Goal: Task Accomplishment & Management: Manage account settings

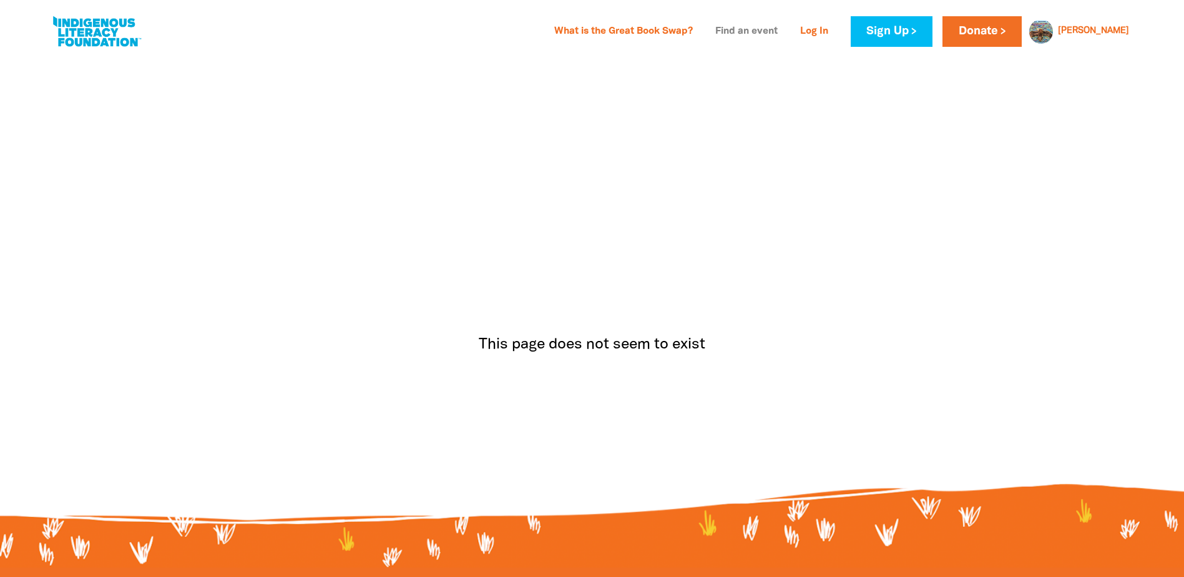
click at [785, 29] on link "Find an event" at bounding box center [746, 32] width 77 height 20
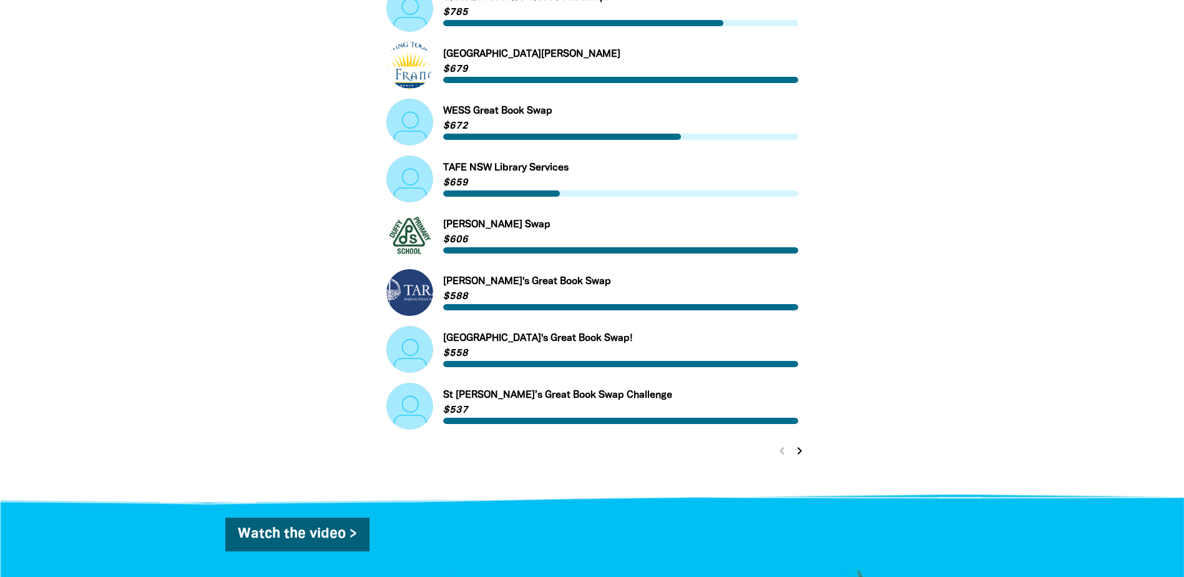
scroll to position [437, 0]
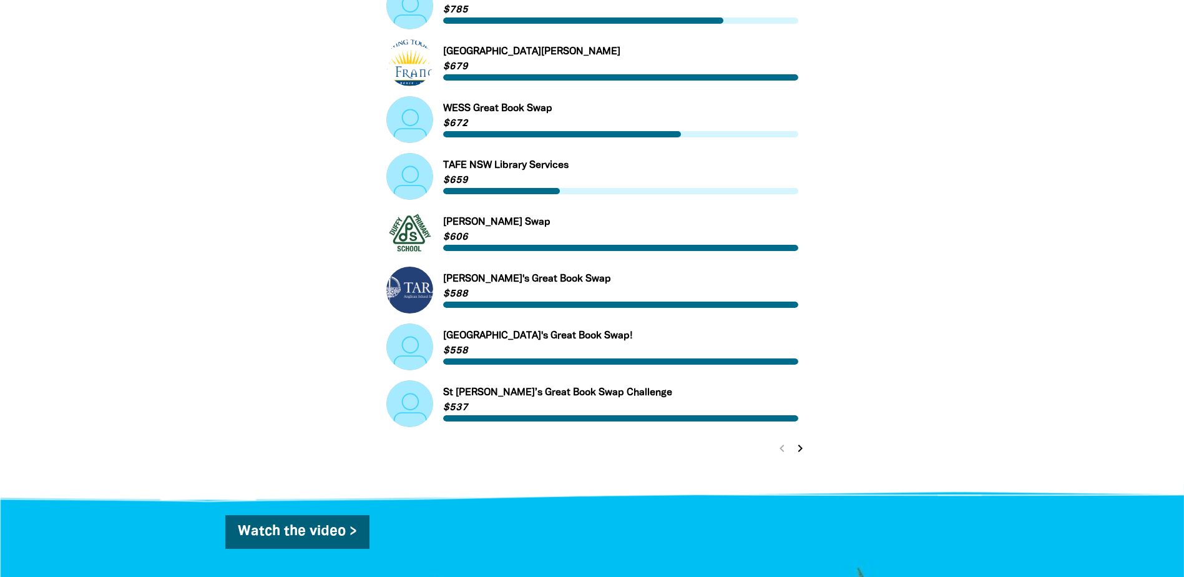
click at [798, 448] on icon "chevron_right" at bounding box center [800, 448] width 15 height 15
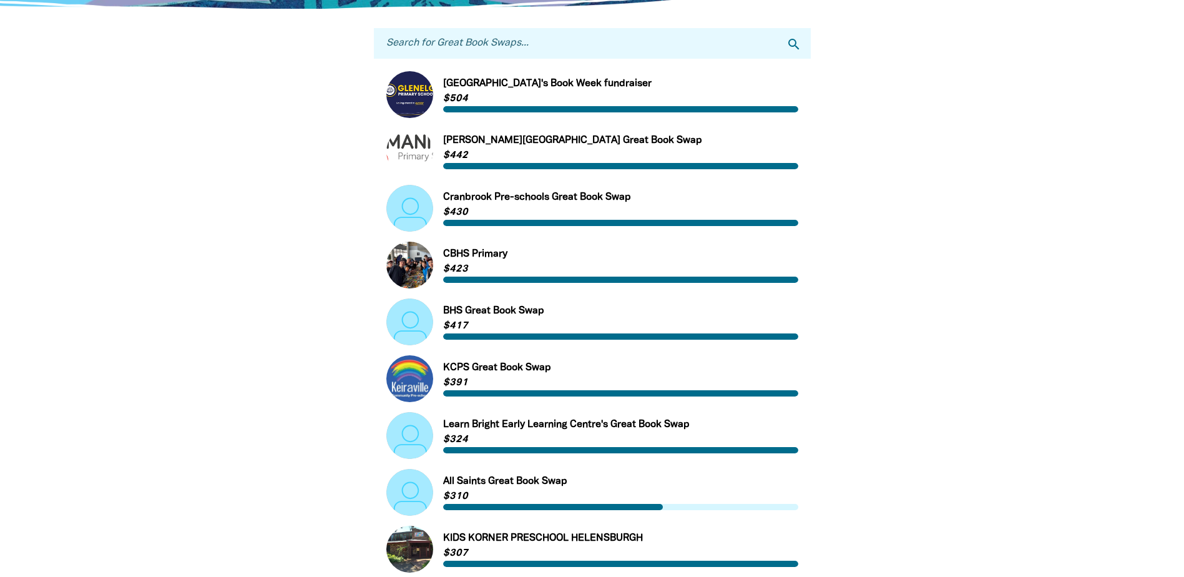
scroll to position [104, 0]
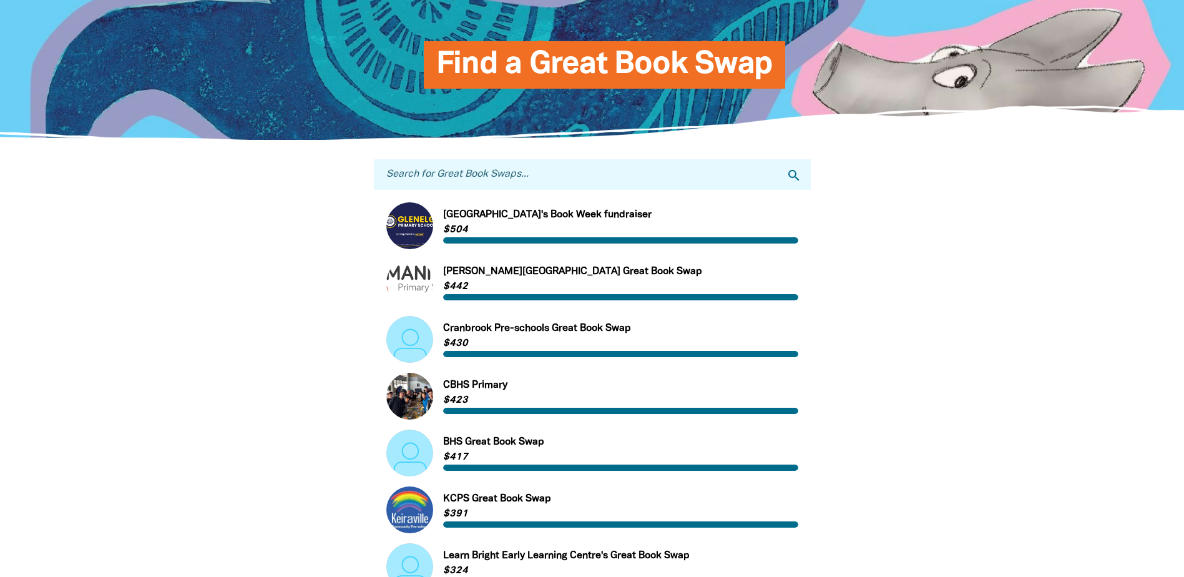
click at [445, 170] on input "Search for Great Book Swaps..." at bounding box center [592, 174] width 437 height 31
type input "bunjil"
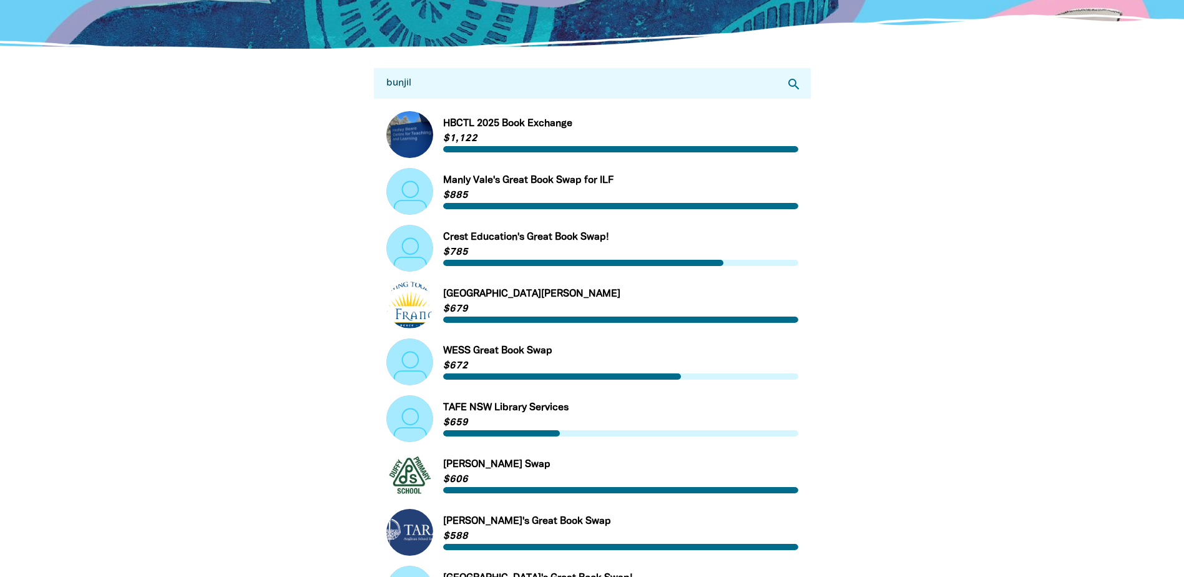
scroll to position [0, 0]
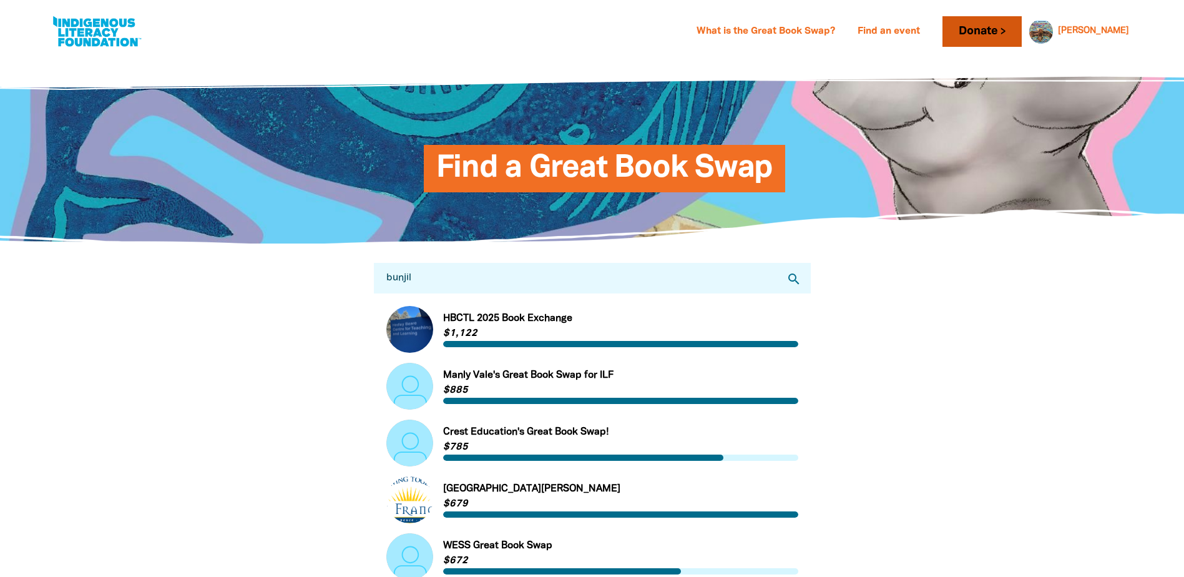
click at [1009, 31] on link "Donate" at bounding box center [982, 31] width 79 height 31
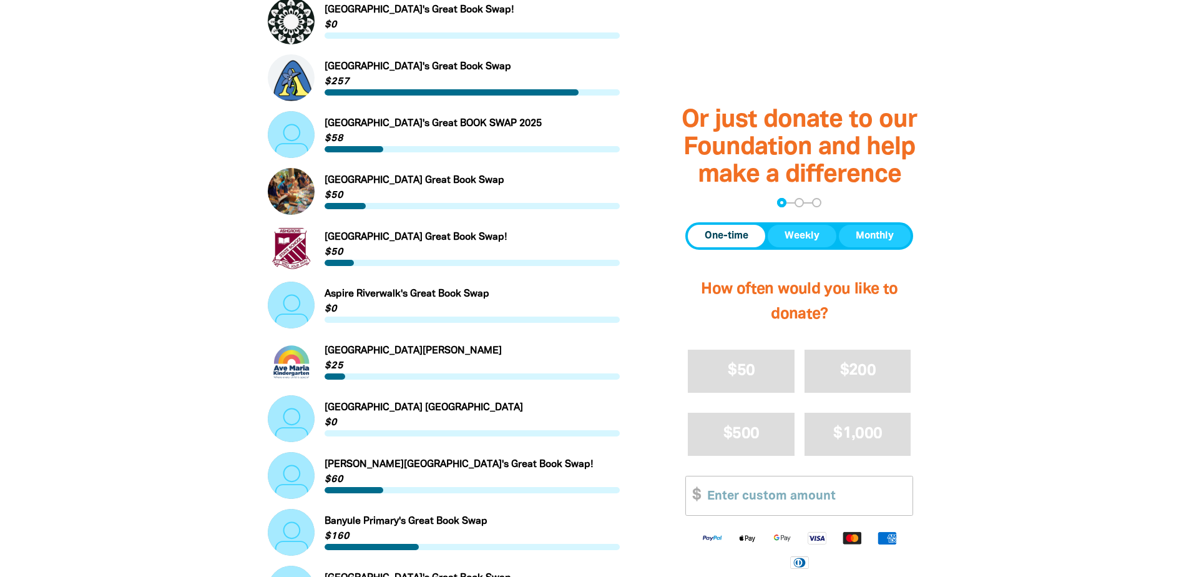
scroll to position [1124, 0]
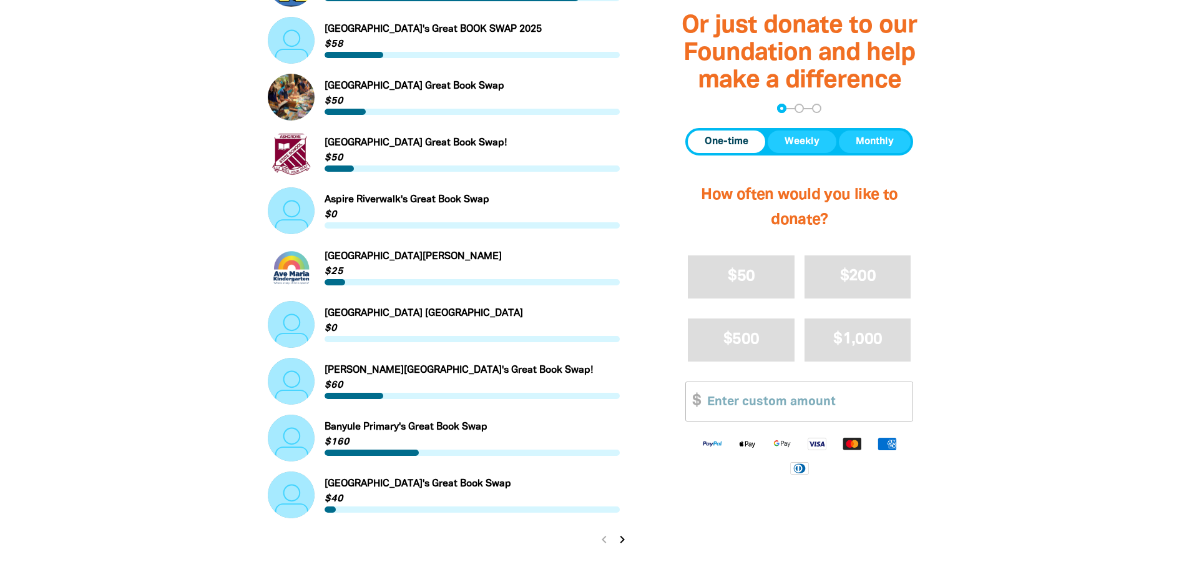
click at [623, 544] on icon "chevron_right" at bounding box center [622, 539] width 15 height 15
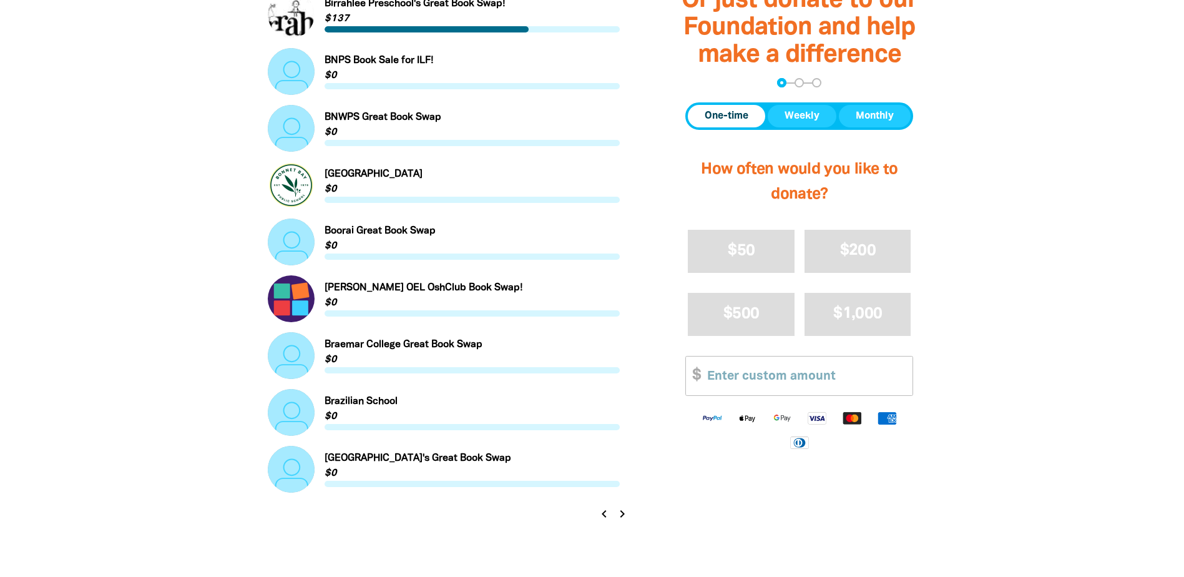
scroll to position [1186, 0]
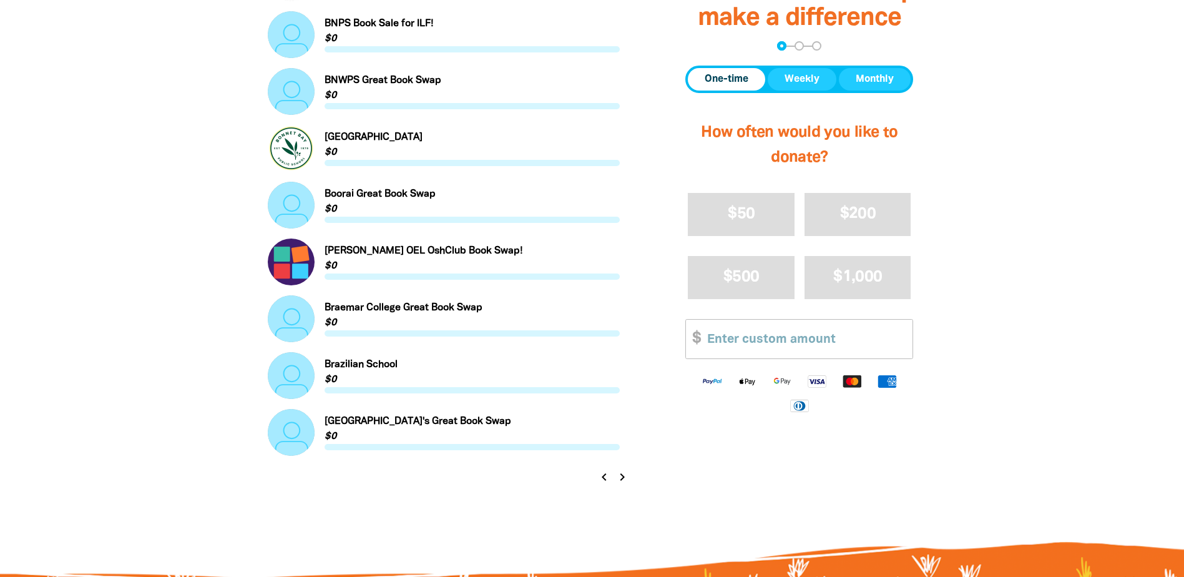
click at [622, 482] on icon "chevron_right" at bounding box center [622, 476] width 15 height 15
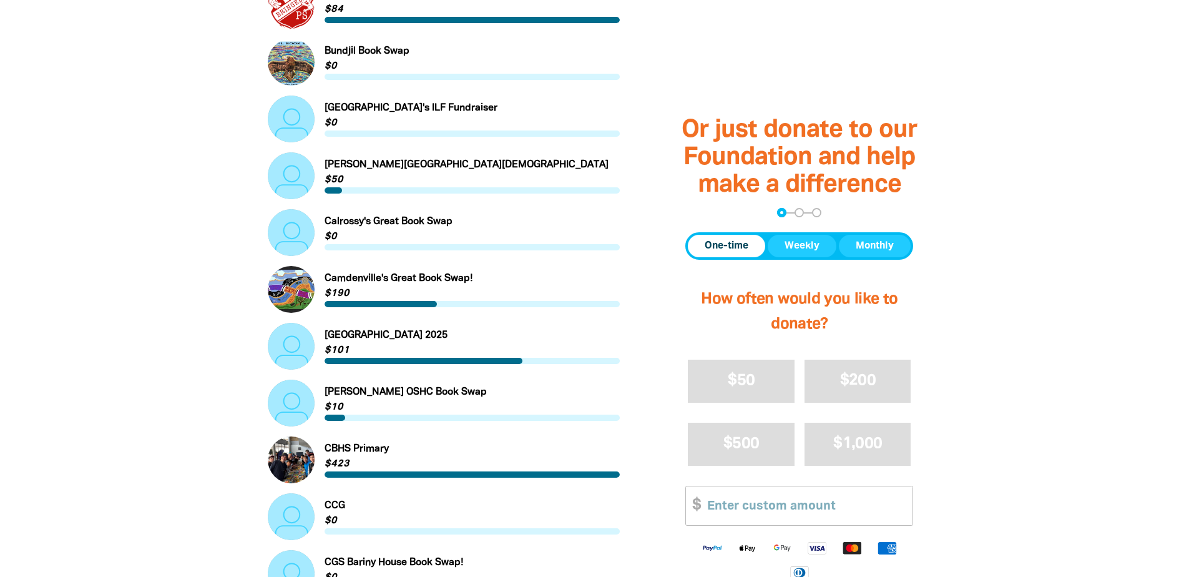
scroll to position [501, 0]
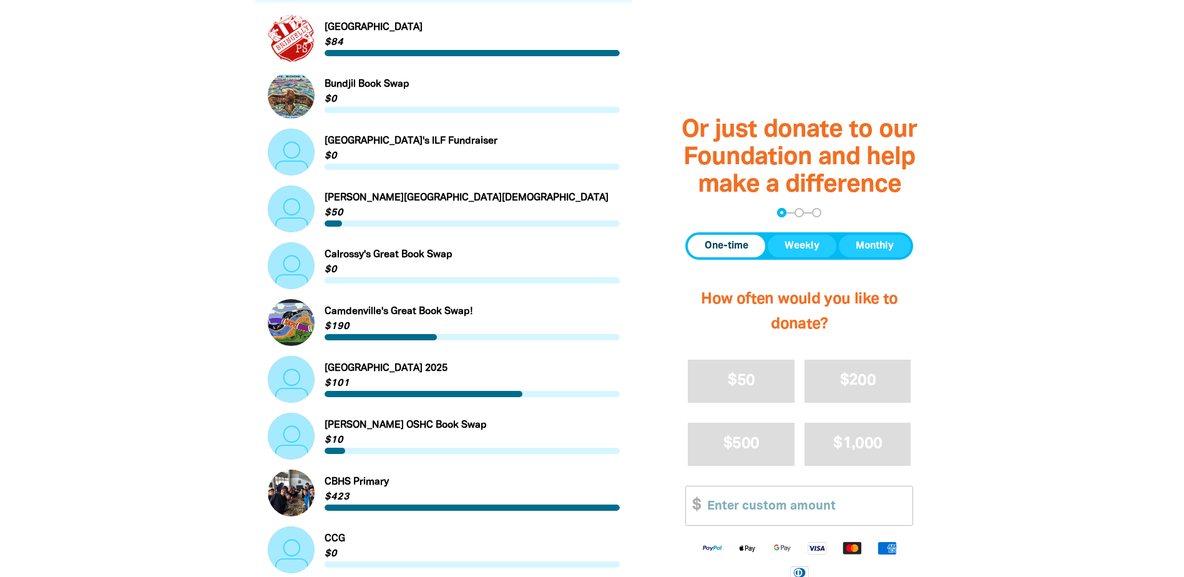
click at [340, 89] on link "Link to Bundjil Book Swap" at bounding box center [444, 95] width 353 height 47
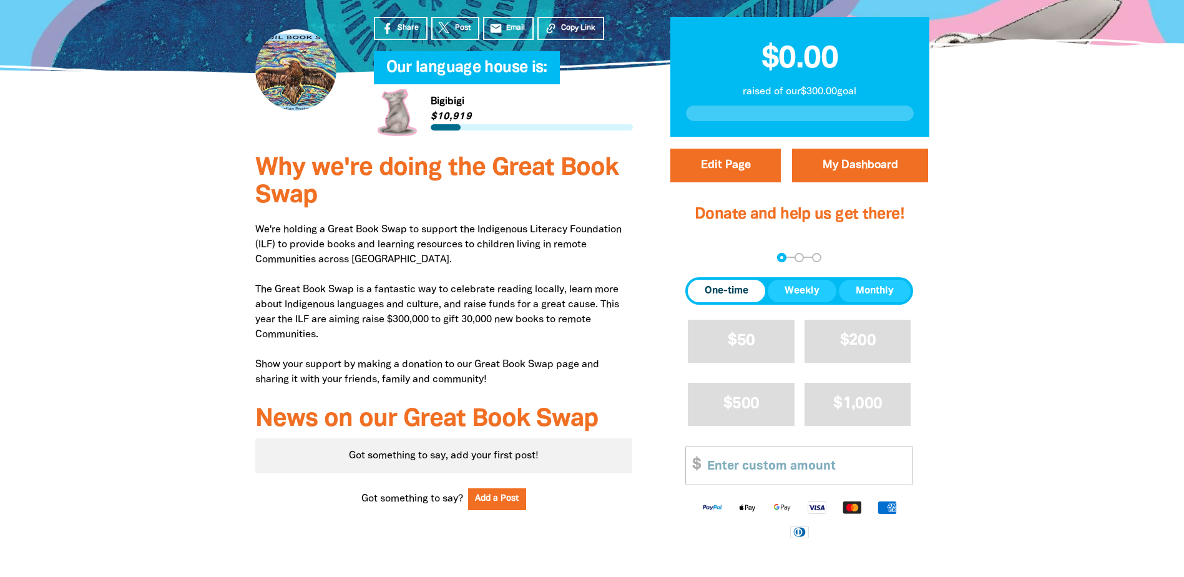
scroll to position [312, 0]
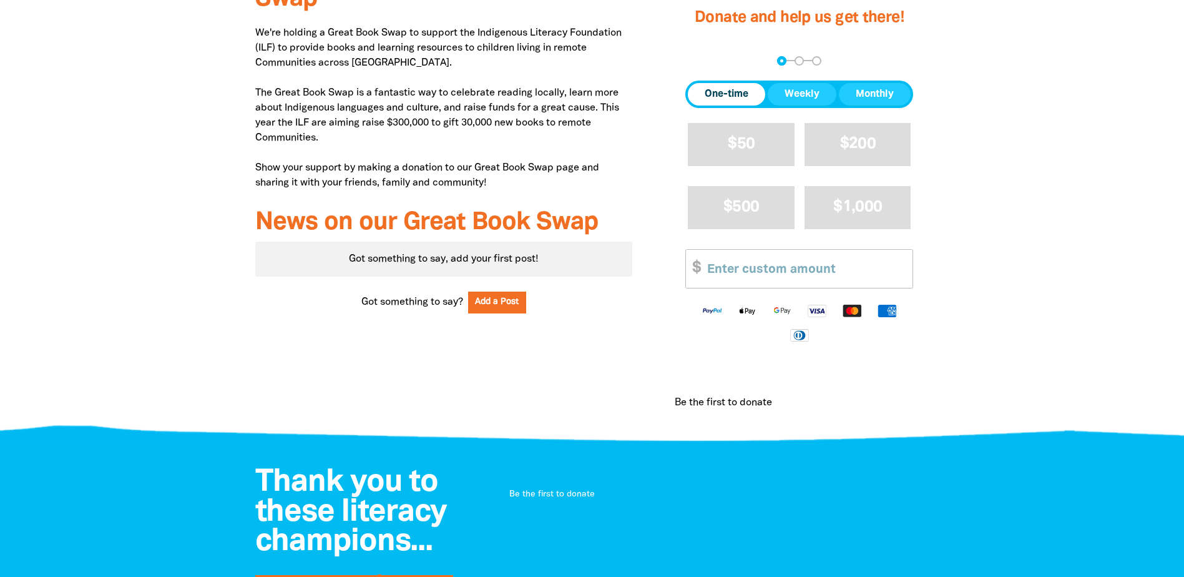
scroll to position [250, 0]
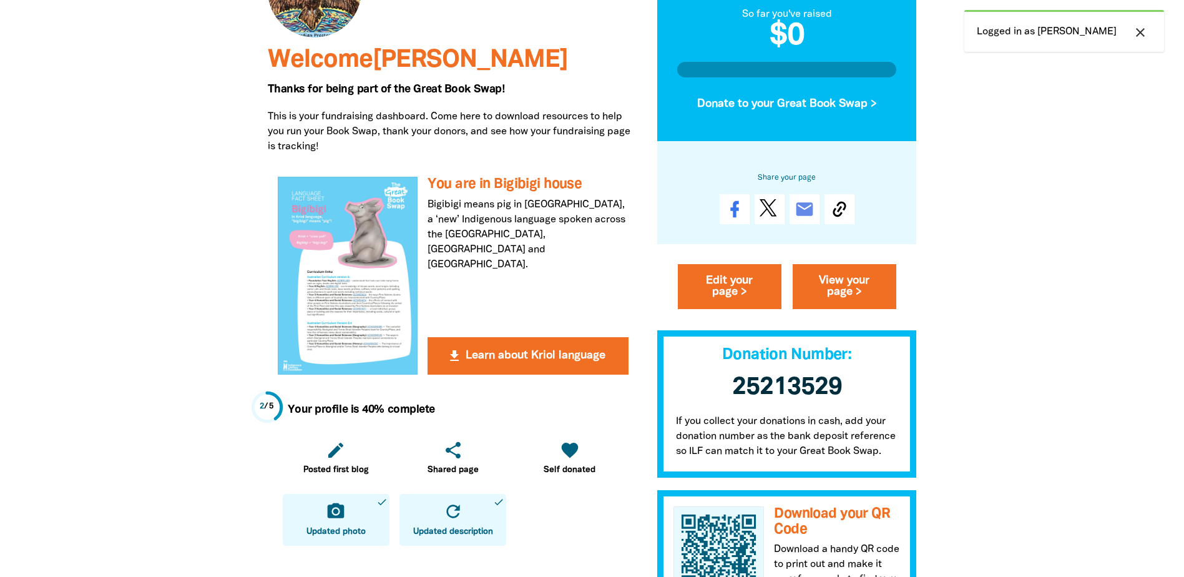
scroll to position [312, 0]
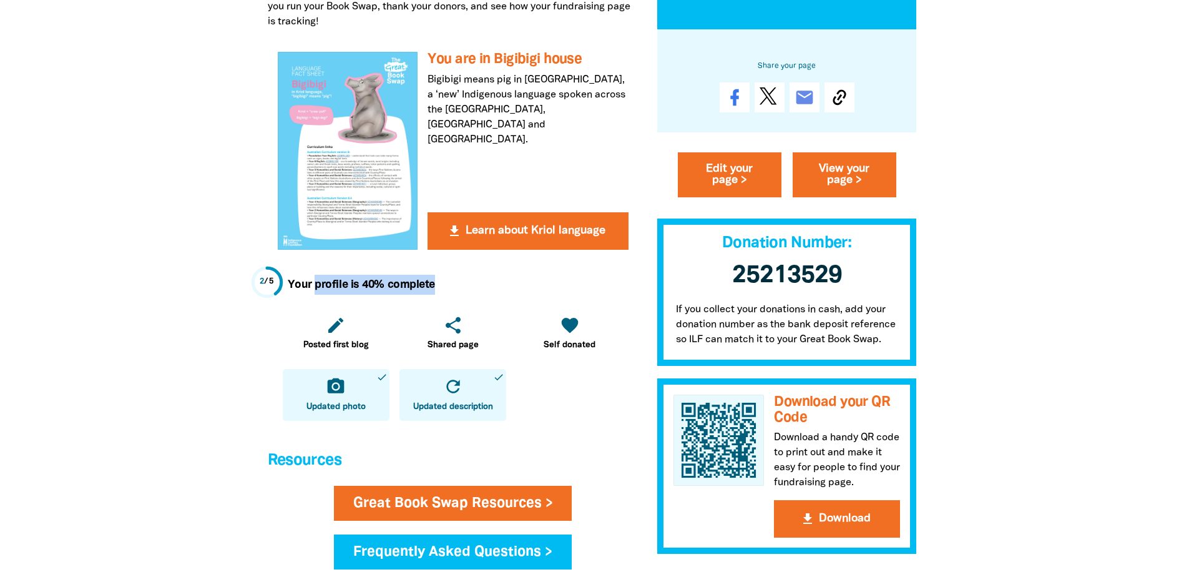
drag, startPoint x: 434, startPoint y: 288, endPoint x: 313, endPoint y: 284, distance: 120.6
click at [313, 284] on strong "Your profile is 40% complete" at bounding box center [361, 285] width 147 height 10
click at [473, 279] on h5 "Your profile is 40% complete" at bounding box center [458, 285] width 341 height 20
click at [805, 527] on button "get_app Download" at bounding box center [837, 518] width 126 height 37
click at [1016, 396] on div at bounding box center [592, 375] width 1184 height 1263
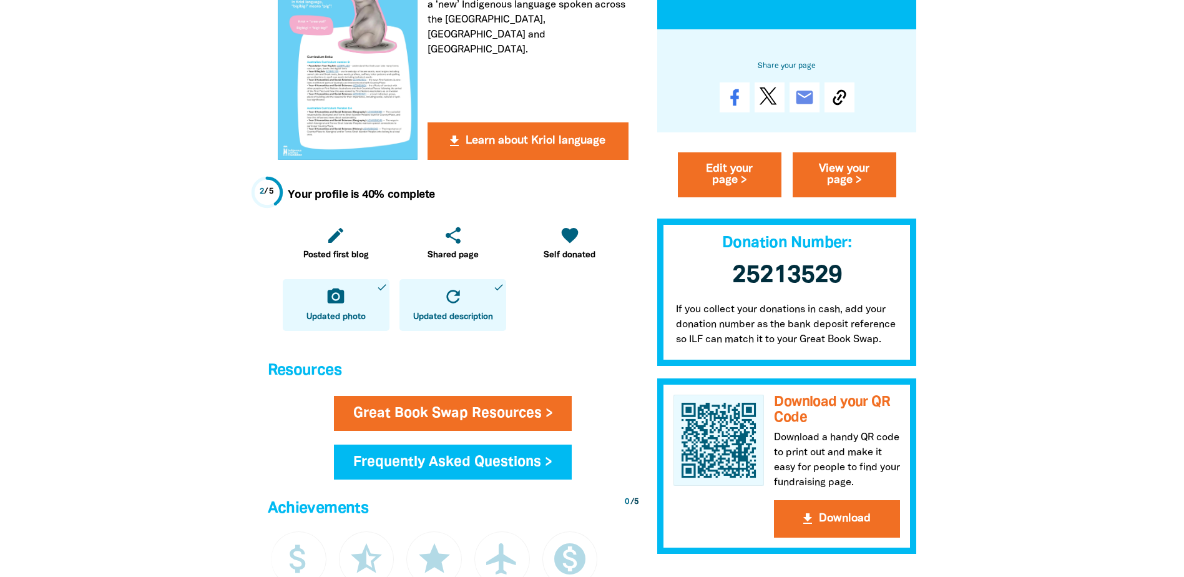
scroll to position [375, 0]
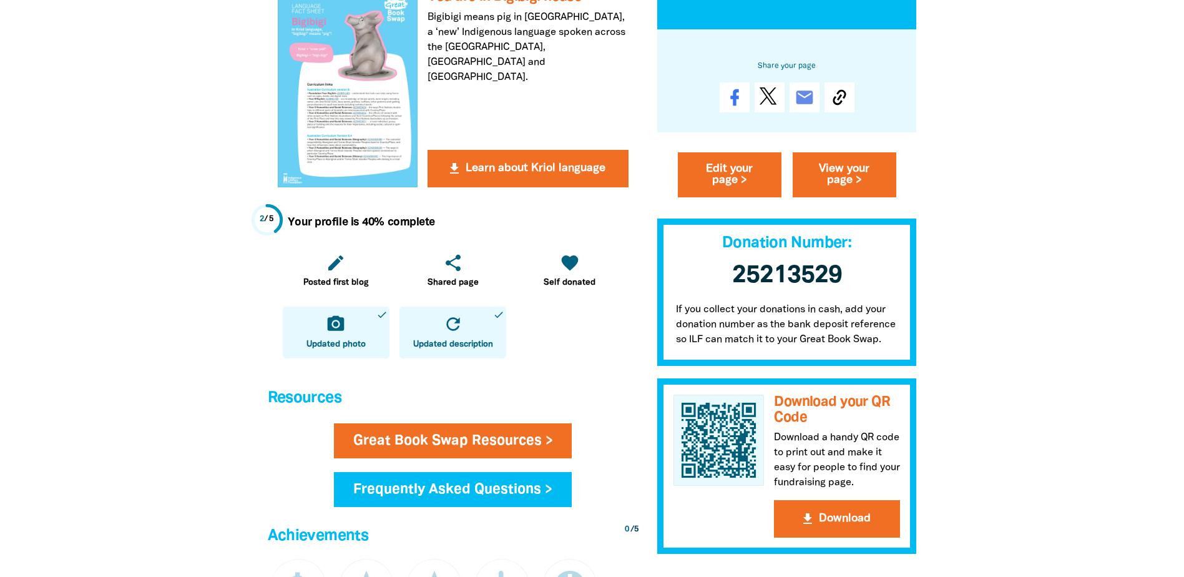
drag, startPoint x: 291, startPoint y: 216, endPoint x: 276, endPoint y: 218, distance: 15.1
click at [283, 216] on div "Your profile is 40% complete edit Posted first blog share Shared page favorite …" at bounding box center [453, 285] width 371 height 176
click at [275, 218] on circle at bounding box center [267, 219] width 28 height 28
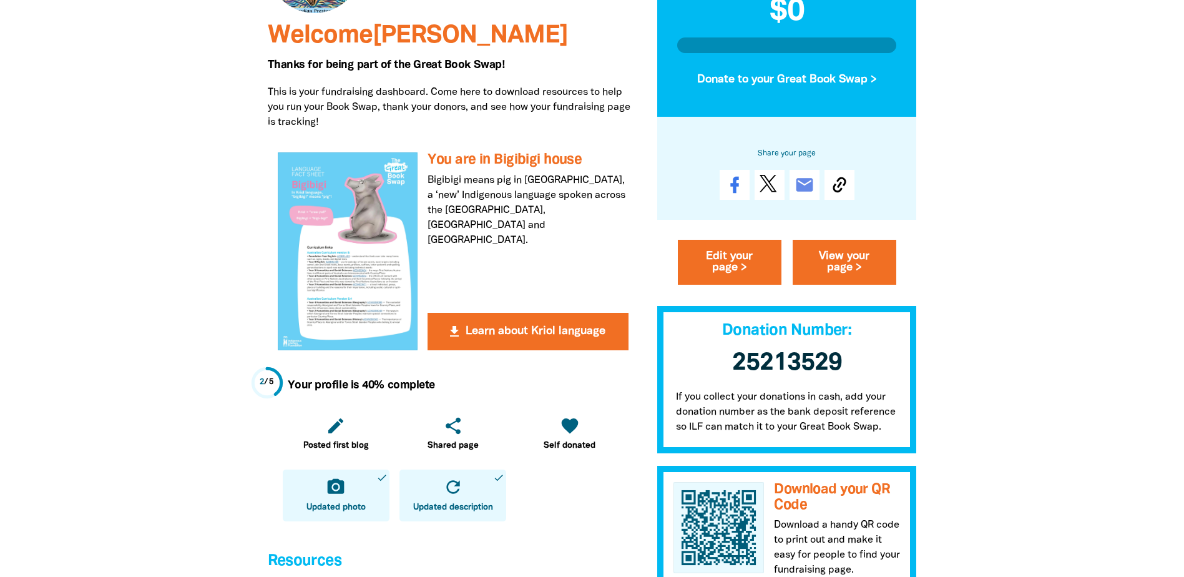
scroll to position [125, 0]
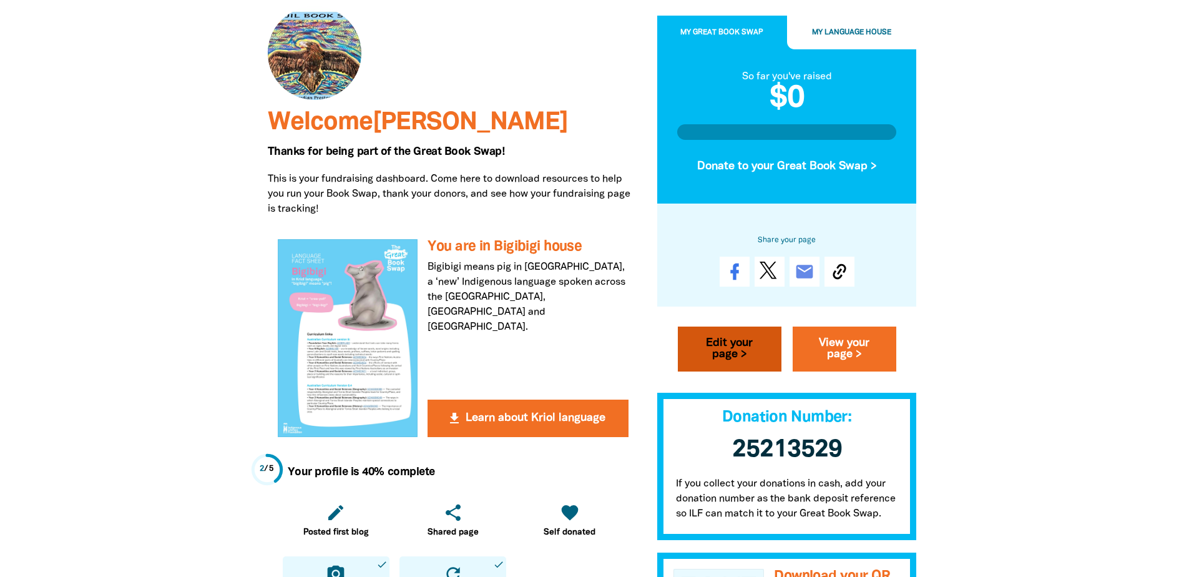
click at [759, 348] on link "Edit your page >" at bounding box center [730, 349] width 104 height 45
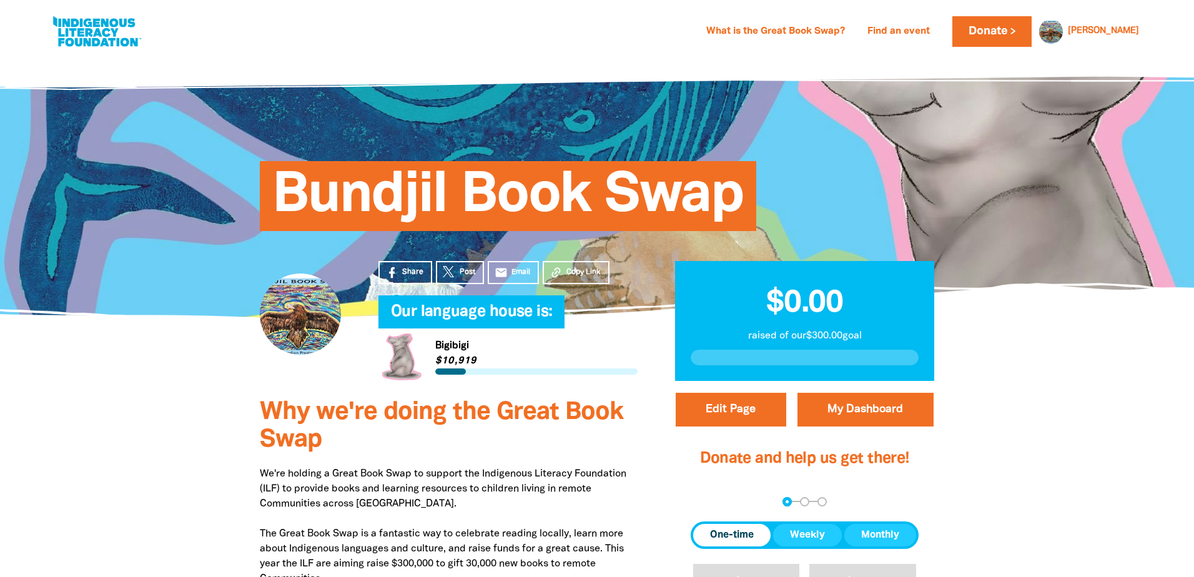
select select "VIC"
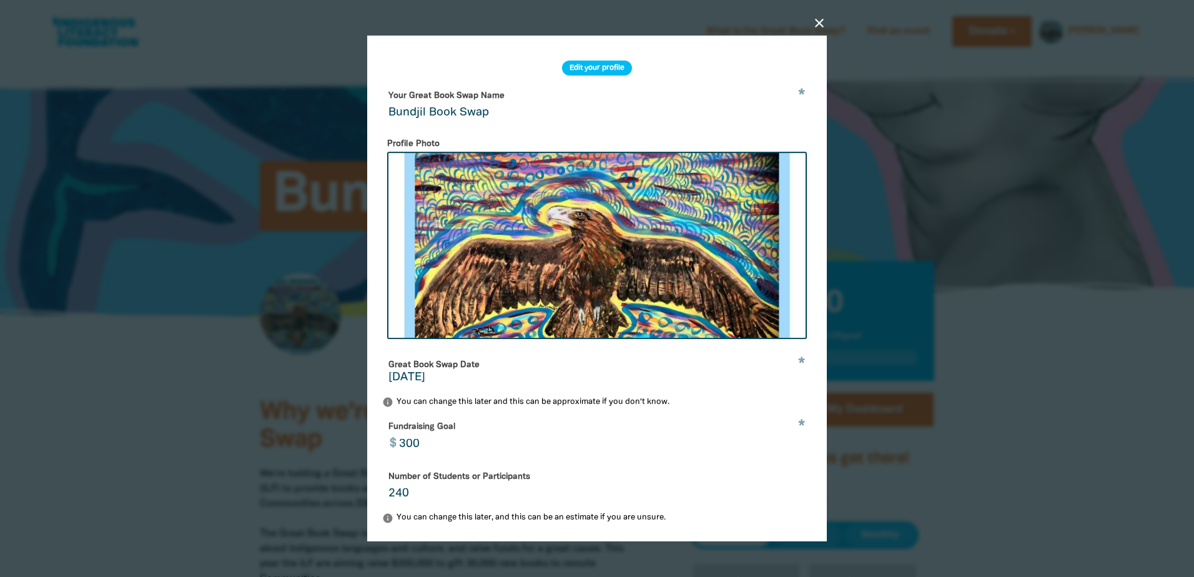
click at [474, 383] on input "01/09/2022" at bounding box center [596, 377] width 417 height 11
drag, startPoint x: 463, startPoint y: 379, endPoint x: 361, endPoint y: 375, distance: 101.8
click at [361, 375] on div "close Edit your profile * Your Great Book Swap Name Bundjil Book Swap Profile P…" at bounding box center [596, 288] width 499 height 563
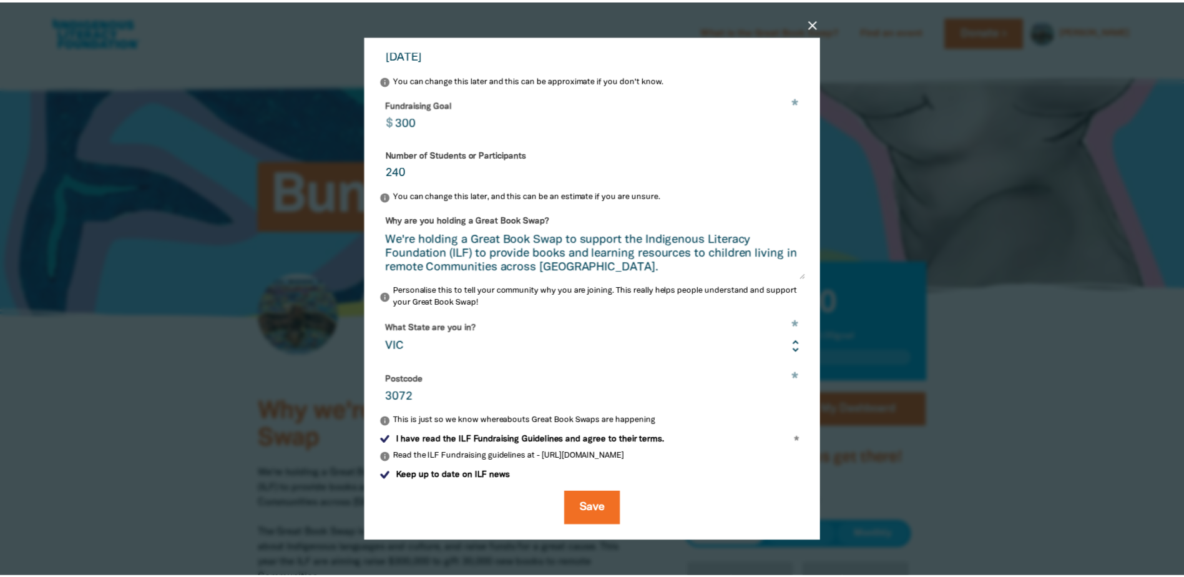
scroll to position [333, 0]
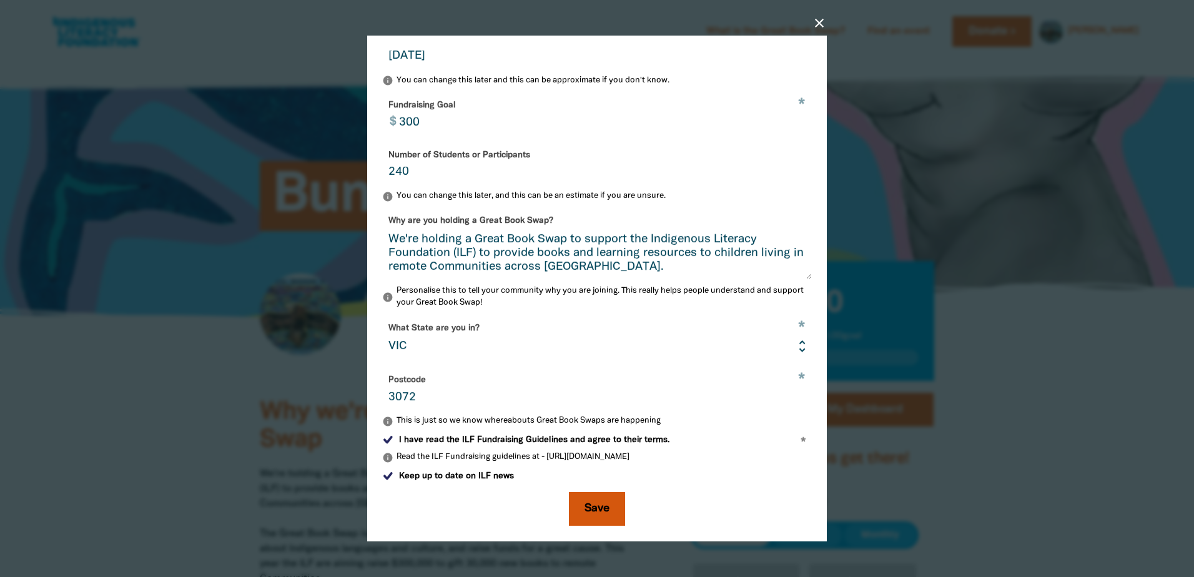
type input "01/09/2025"
click at [607, 511] on button "Save" at bounding box center [597, 509] width 56 height 34
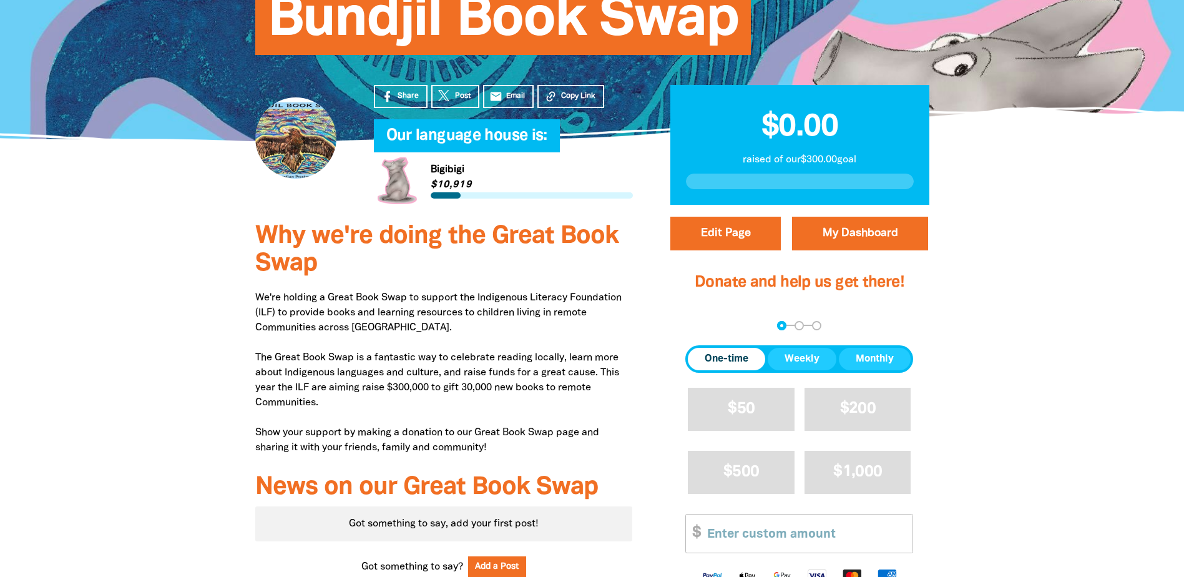
scroll to position [187, 0]
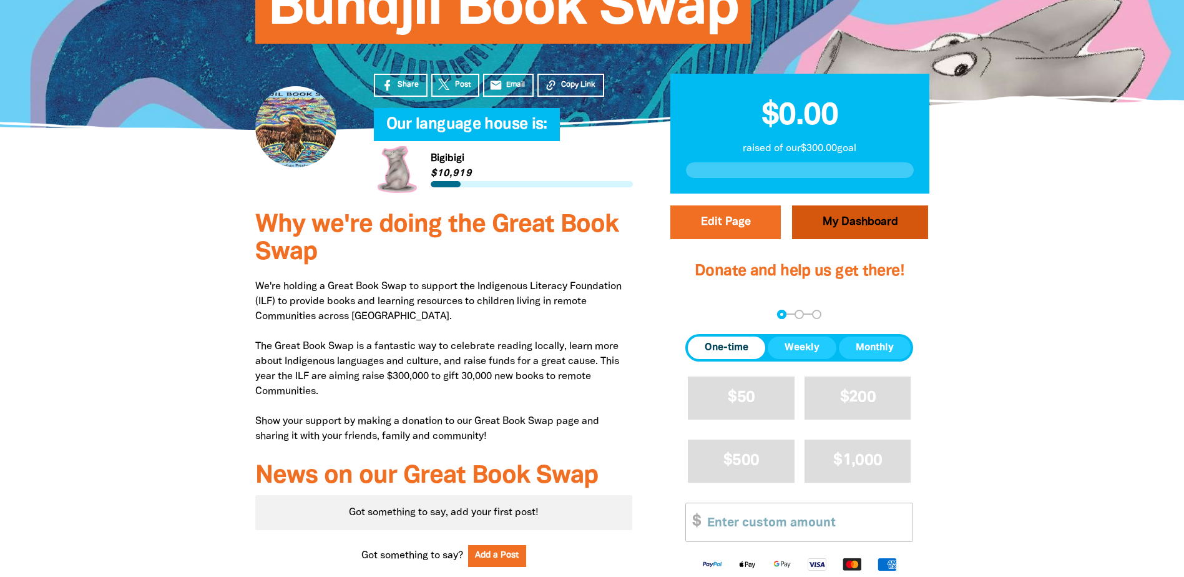
click at [856, 232] on link "My Dashboard" at bounding box center [860, 222] width 136 height 34
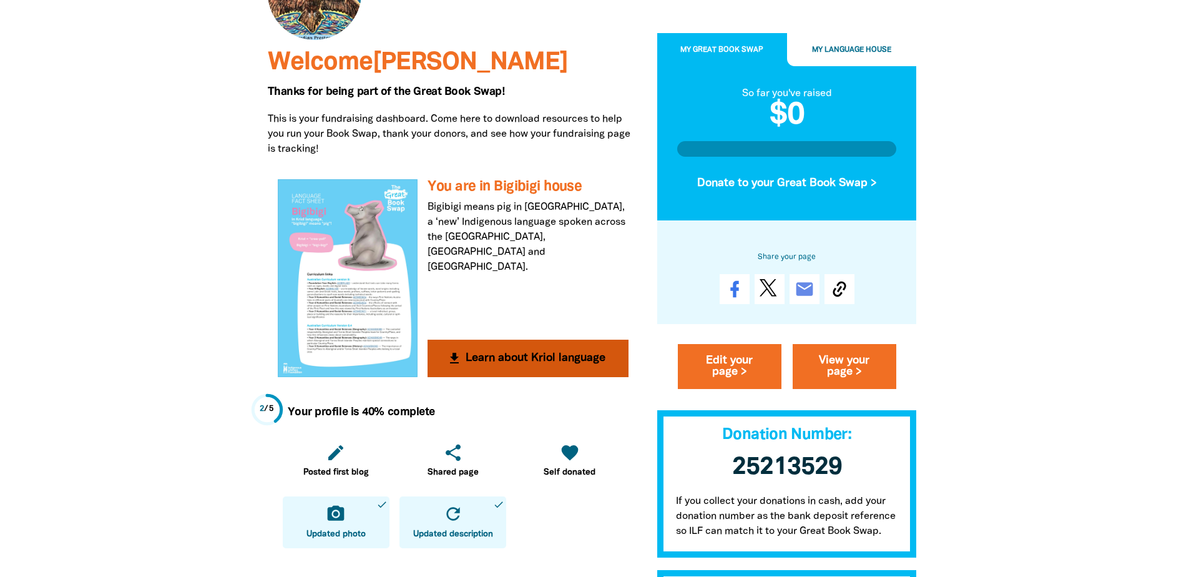
scroll to position [187, 0]
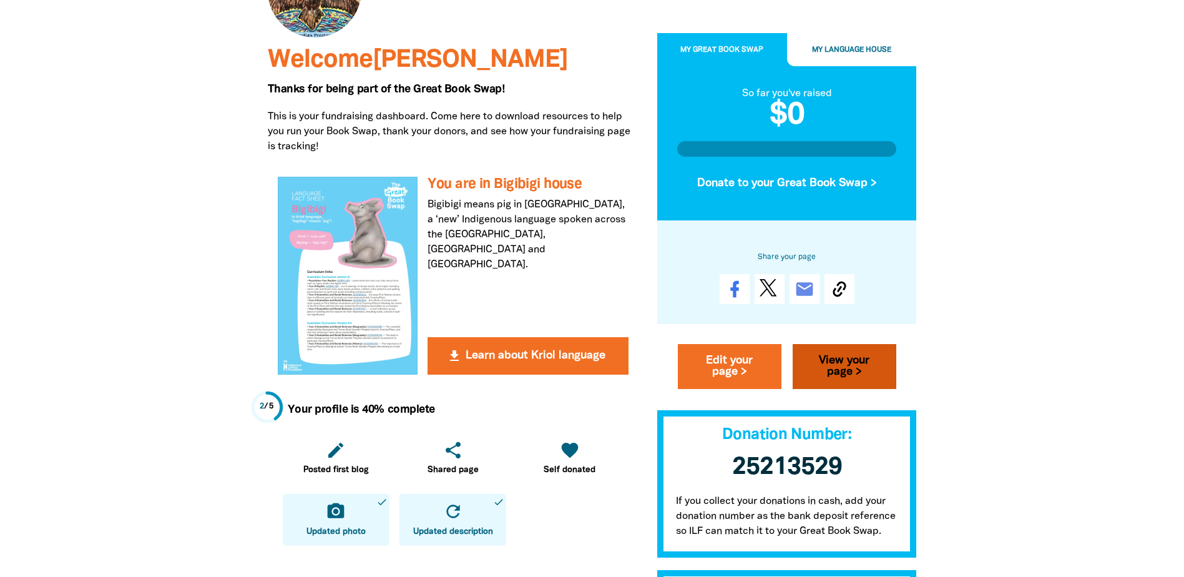
click at [858, 370] on link "View your page >" at bounding box center [845, 366] width 104 height 45
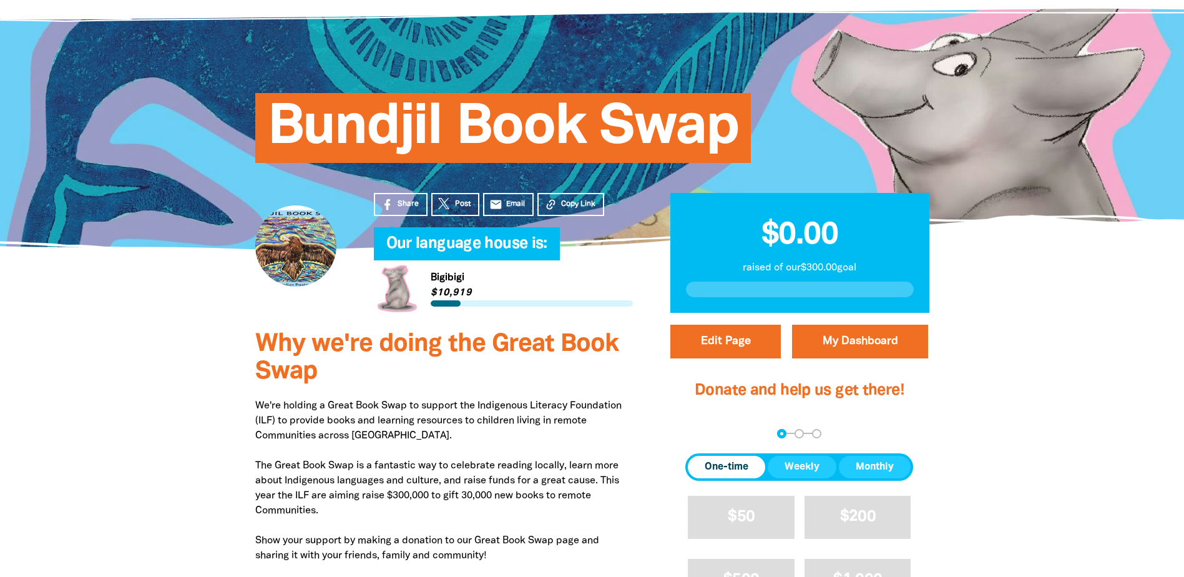
scroll to position [62, 0]
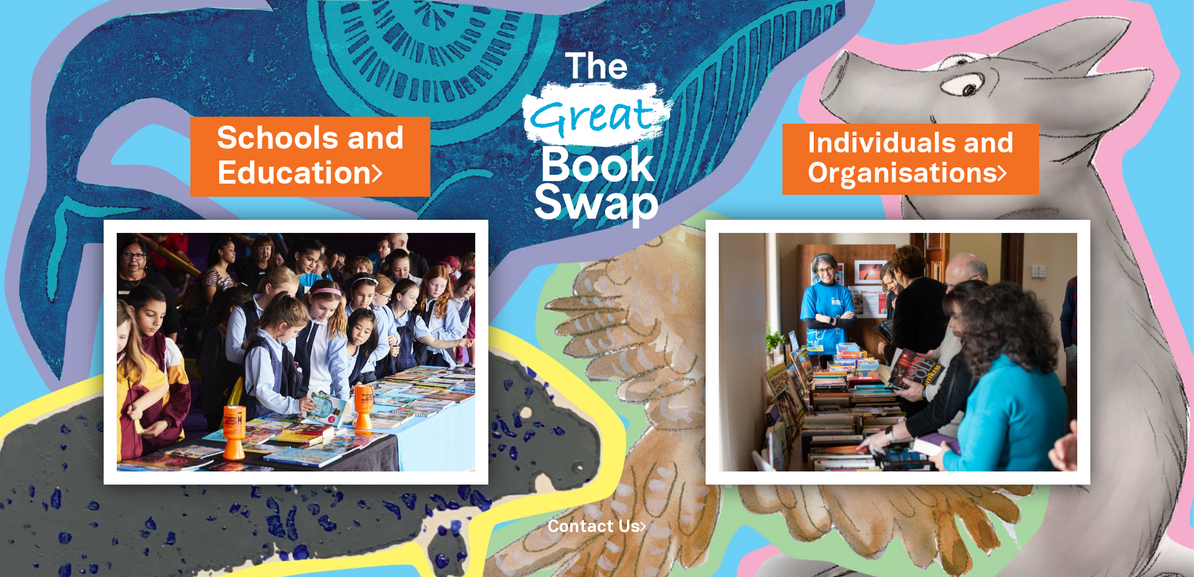
click at [361, 169] on link "Schools and Education" at bounding box center [310, 156] width 187 height 79
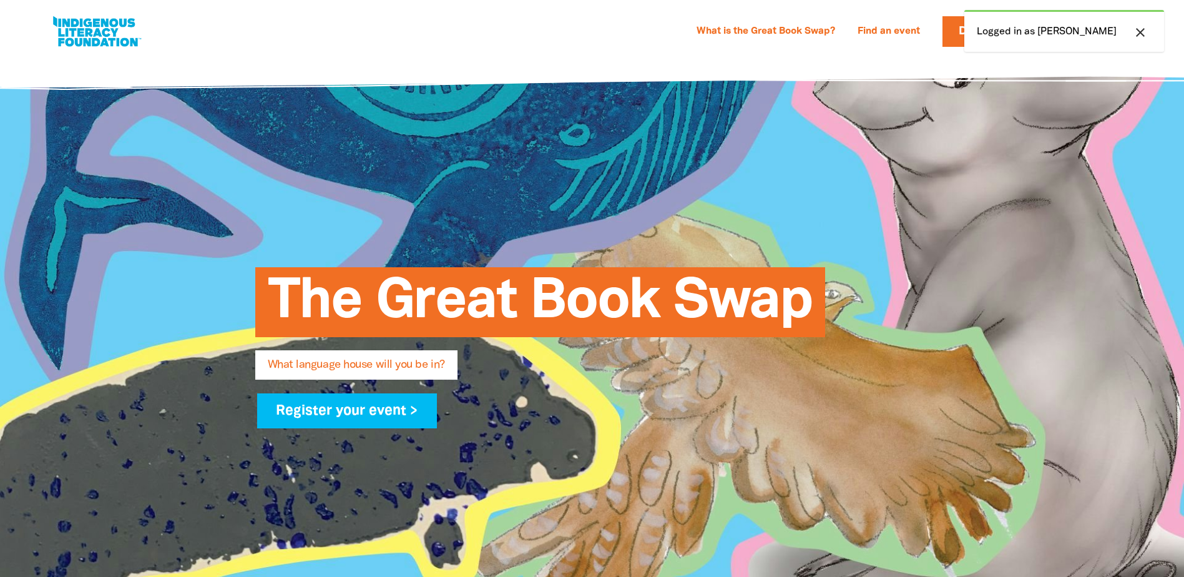
select select "early-learning"
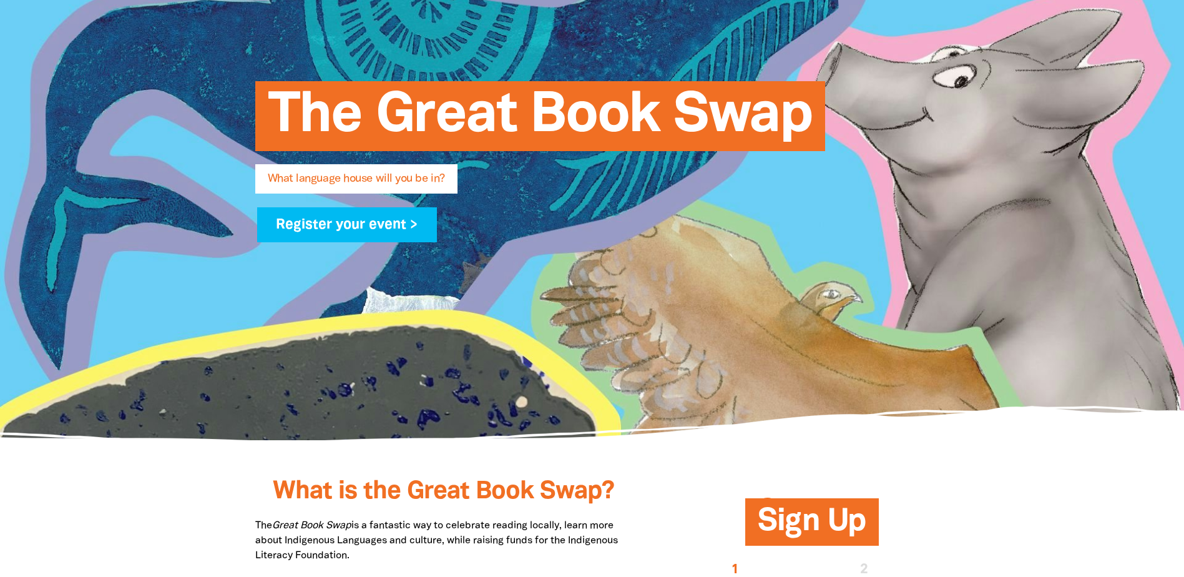
scroll to position [187, 0]
